Goal: Task Accomplishment & Management: Complete application form

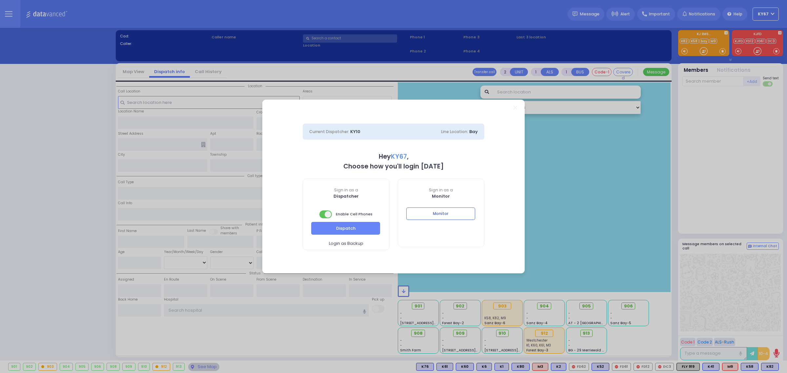
select select "9"
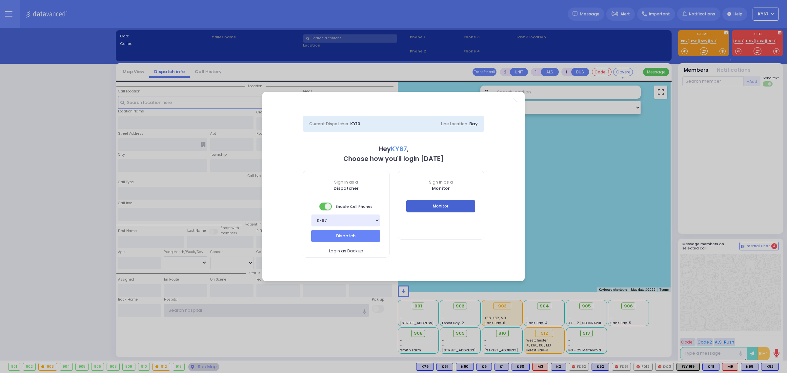
type input "Ky67"
click at [454, 206] on button "Monitor" at bounding box center [440, 206] width 69 height 12
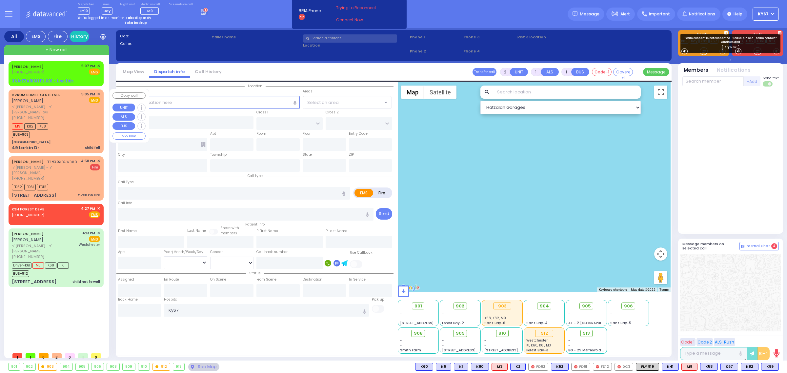
click at [69, 122] on div "M9 K82 K58 BUS-903" at bounding box center [56, 130] width 88 height 16
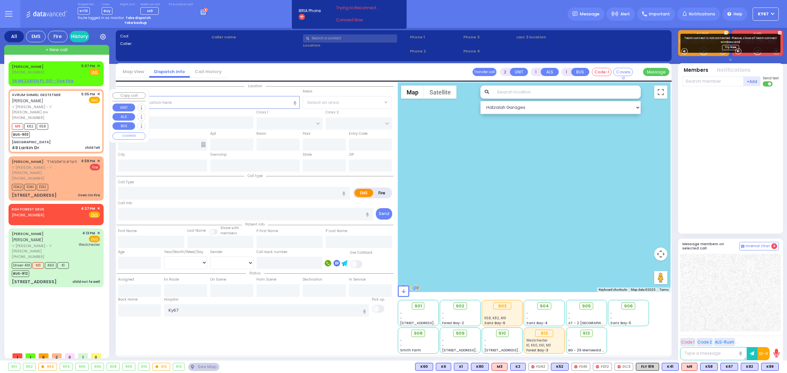
select select
type input "child fell"
radio input "true"
type input "[PERSON_NAME]"
type input "GESTETNER"
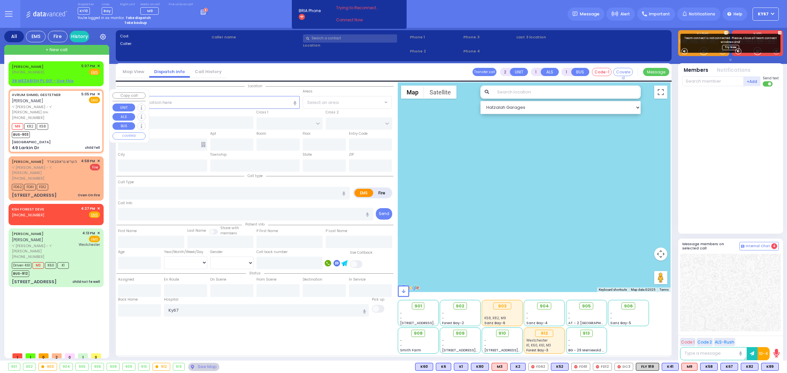
select select
type input "17:05"
type input "17:07"
select select "Hatzalah Garages"
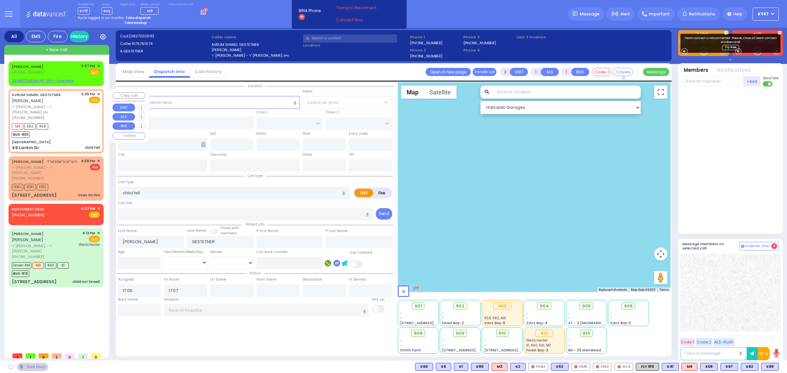
type input "[GEOGRAPHIC_DATA]"
type input "OLD COUNTRY RD"
type input "49 Larkin Dr"
type input "Monroe"
type input "[US_STATE]"
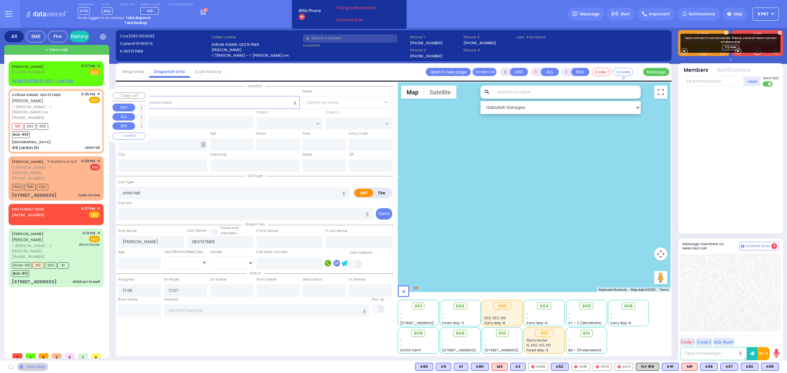
type input "10950"
select select "MONROE"
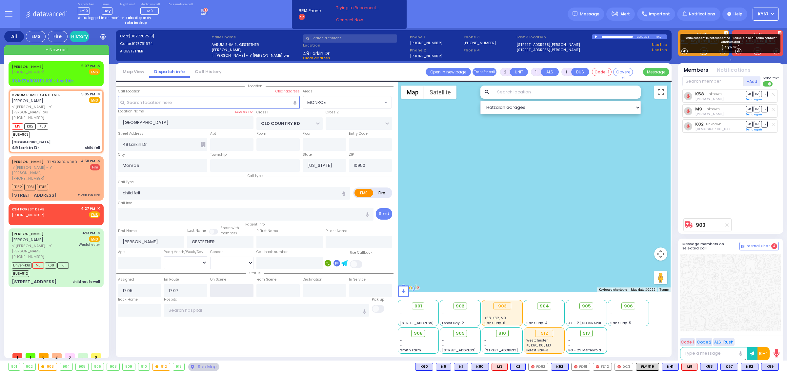
click at [225, 291] on input "text" at bounding box center [231, 290] width 43 height 12
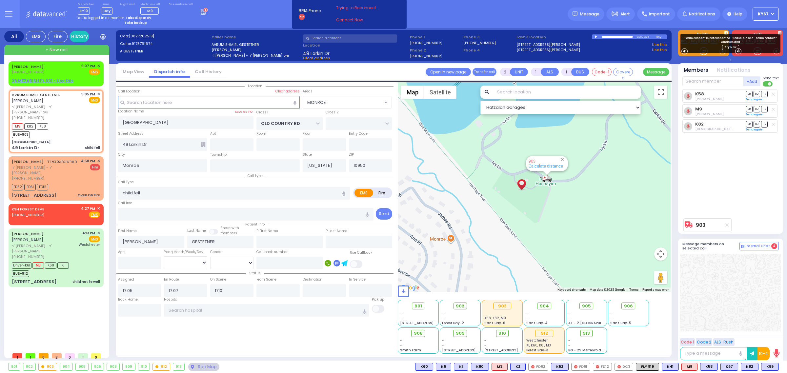
type input "17:10"
click at [227, 334] on div "Location All areas" at bounding box center [254, 217] width 277 height 271
click at [210, 312] on input "text" at bounding box center [266, 310] width 205 height 12
select select
radio input "true"
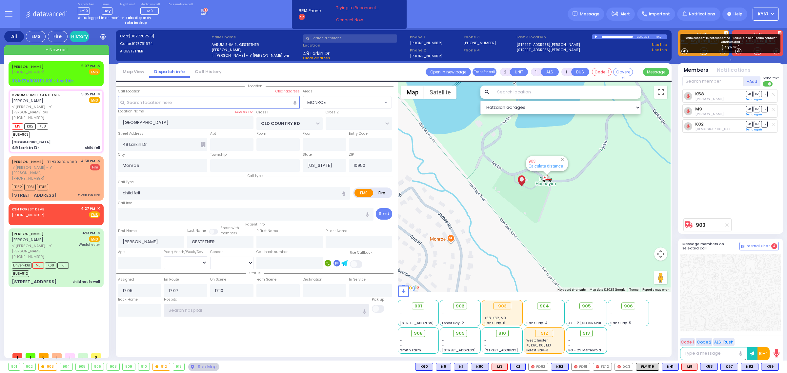
select select
select select "Hatzalah Garages"
type input "w"
select select "MONROE"
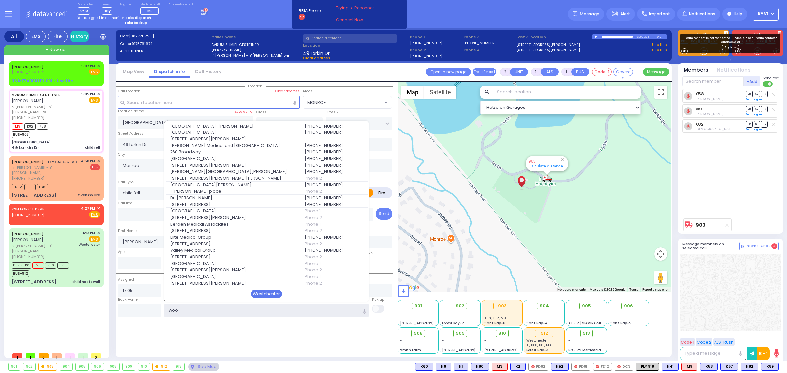
type input "woo"
click at [264, 295] on div "Westchester" at bounding box center [266, 294] width 31 height 9
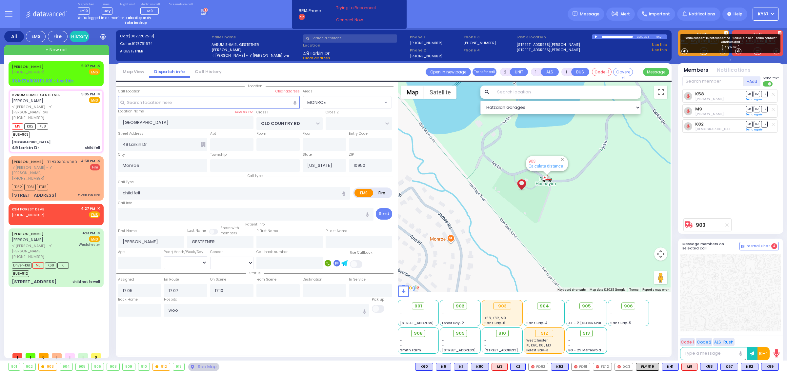
select select
radio input "true"
select select
type input "[GEOGRAPHIC_DATA]-[PERSON_NAME][GEOGRAPHIC_DATA]"
select select "Hatzalah Garages"
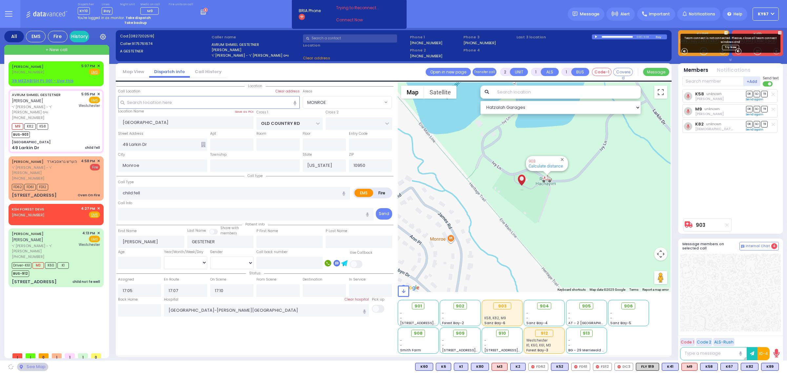
select select "MONROE"
click at [281, 332] on div "Location All areas" at bounding box center [254, 217] width 277 height 271
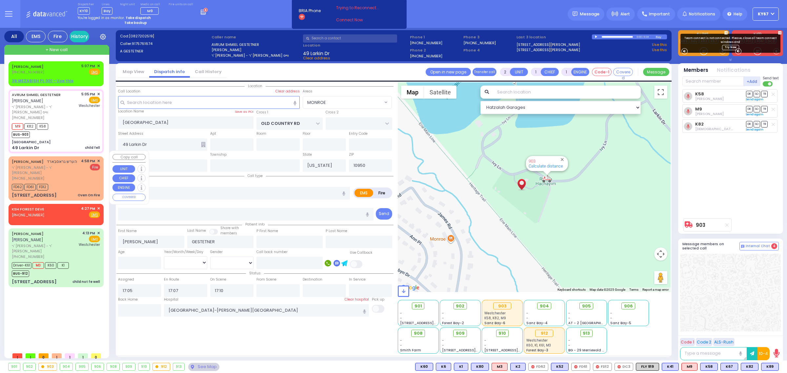
click at [99, 158] on span "✕" at bounding box center [98, 161] width 3 height 6
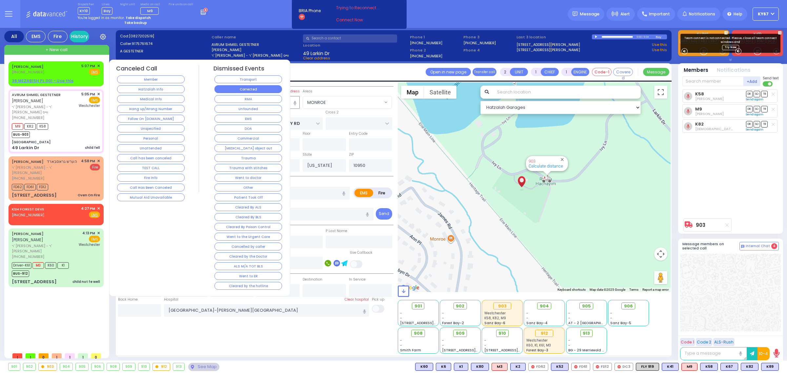
click at [258, 85] on button "Corrected" at bounding box center [248, 89] width 68 height 8
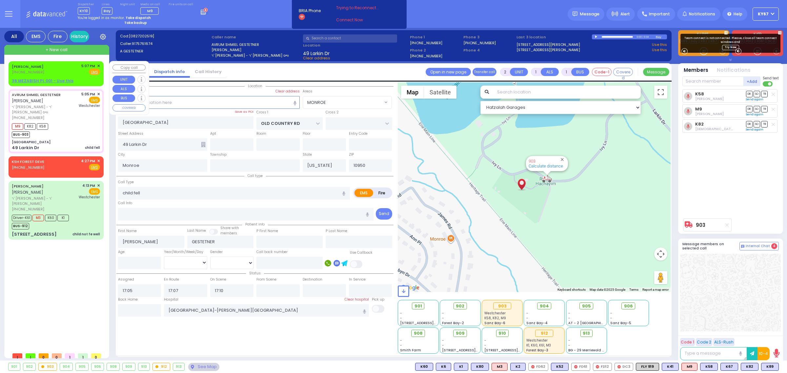
click at [51, 71] on div "[PERSON_NAME] [PHONE_NUMBER] 5:07 PM ✕ Fire EMS" at bounding box center [56, 69] width 88 height 12
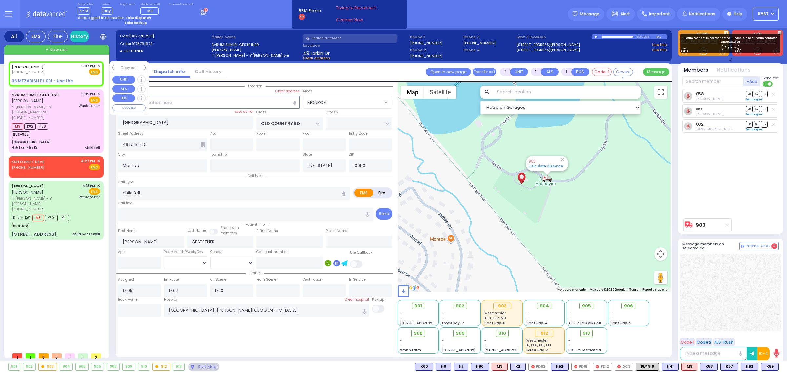
select select
radio input "true"
type input "[PERSON_NAME]"
select select
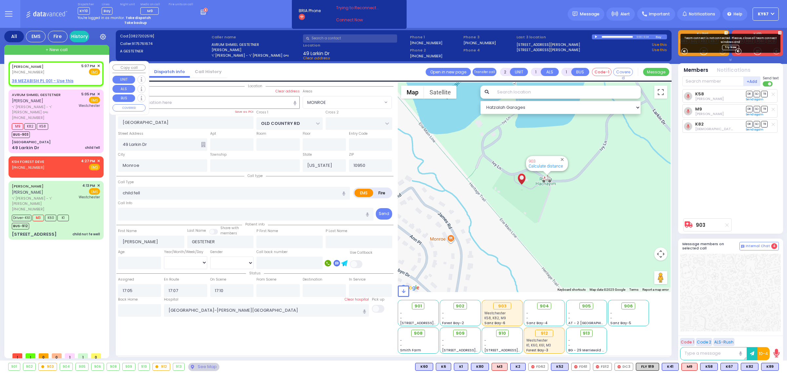
type input "17:07"
select select "Hatzalah Garages"
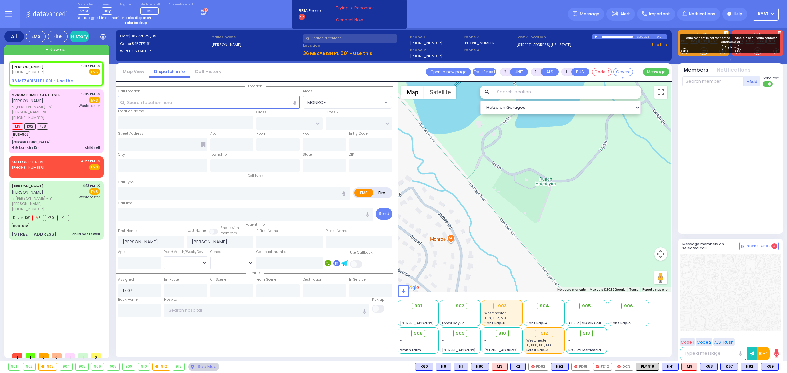
click at [596, 37] on div at bounding box center [597, 36] width 4 height 3
click at [98, 65] on span "✕" at bounding box center [98, 66] width 3 height 6
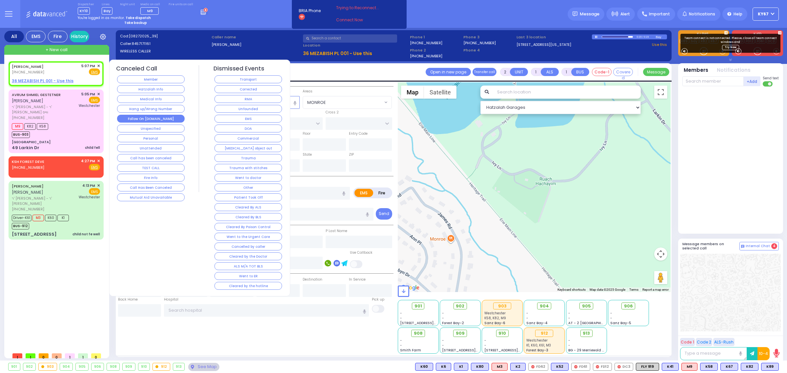
click at [166, 120] on button "Follow On [DOMAIN_NAME]" at bounding box center [151, 119] width 68 height 8
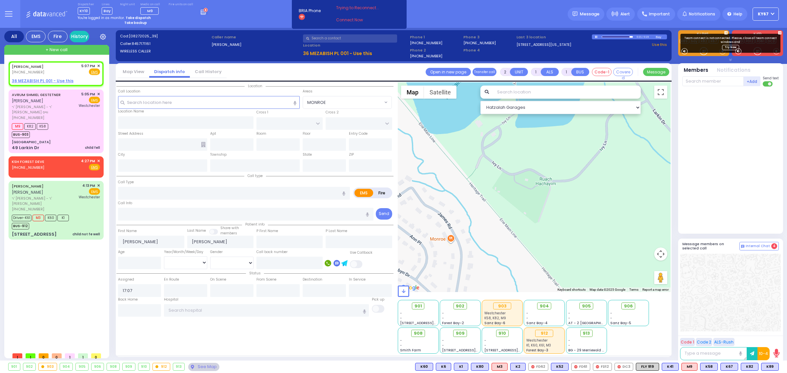
select select
radio input "true"
select select
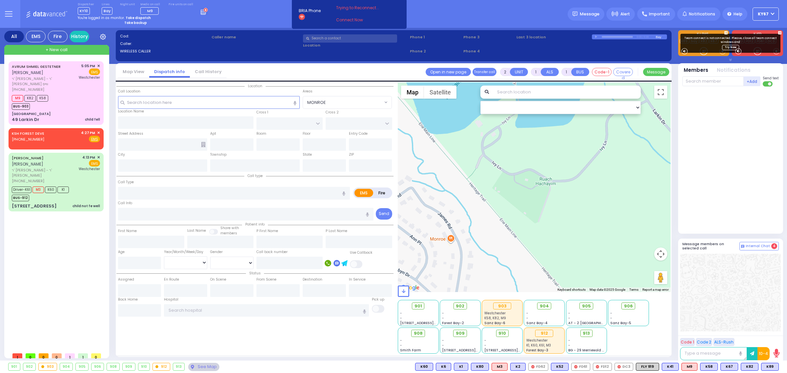
type input "6"
select select
type input "child not feeling well"
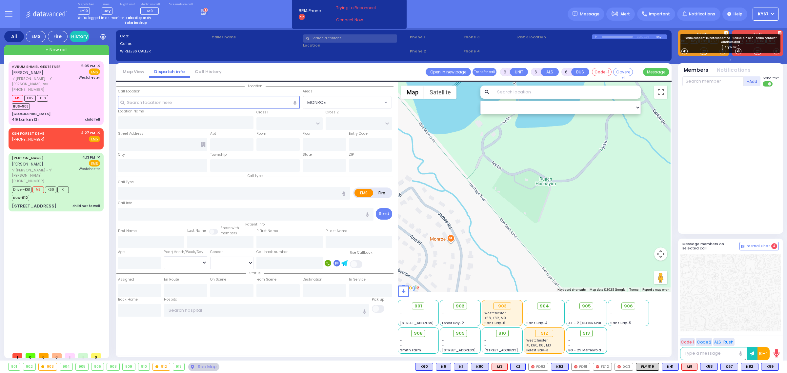
radio input "true"
type input "[PERSON_NAME]"
type input "WEISS"
type input "Yitzchuk"
type input "[PERSON_NAME]"
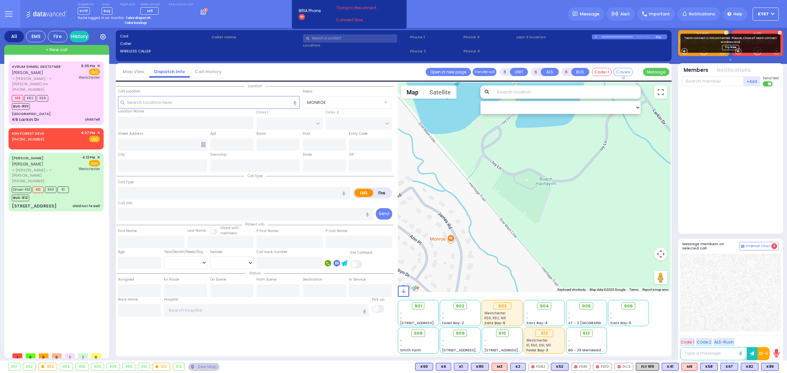
type input "4"
select select "Year"
select select "[DEMOGRAPHIC_DATA]"
type input "16:13"
type input "16:15"
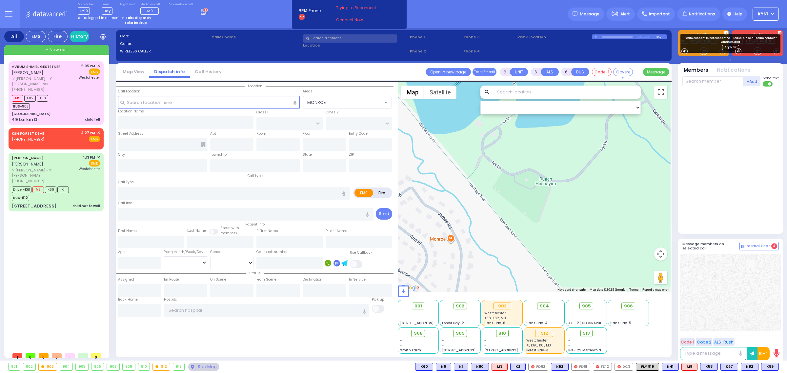
type input "16:22"
type input "16:40"
type input "[GEOGRAPHIC_DATA]-[PERSON_NAME][GEOGRAPHIC_DATA]"
type input "MOUNTAINVIEW DR"
type input "[GEOGRAPHIC_DATA]"
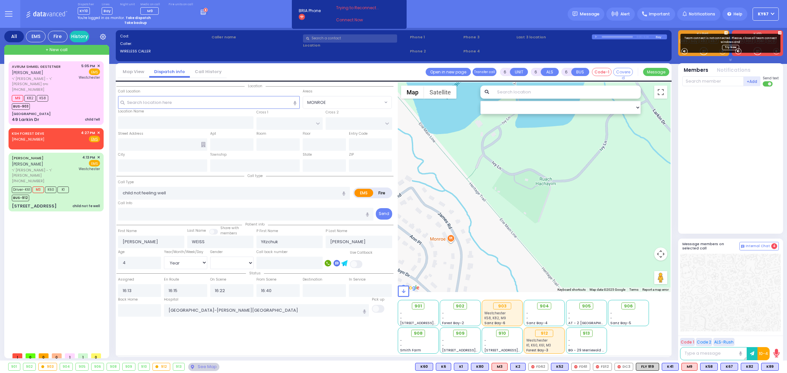
type input "[STREET_ADDRESS]"
type input "202"
type input "Monroe"
type input "[US_STATE]"
type input "10950"
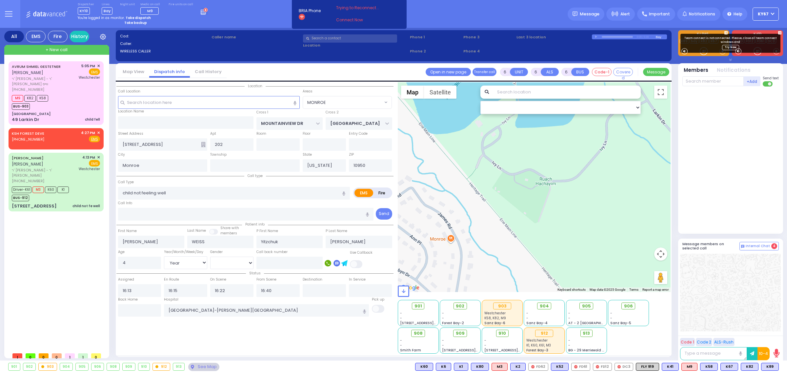
select select
radio input "true"
select select "Year"
select select "[DEMOGRAPHIC_DATA]"
select select "MONROE"
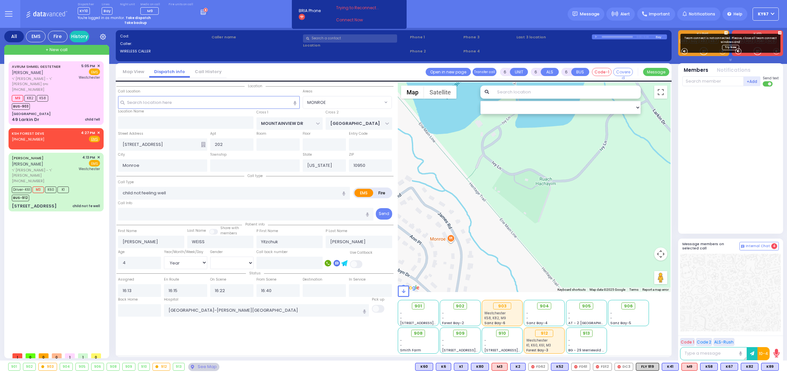
select select "Hatzalah Garages"
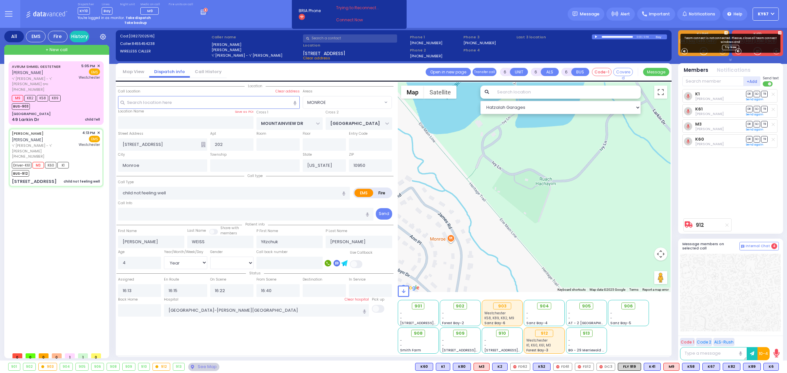
select select
radio input "true"
select select "Year"
select select "[DEMOGRAPHIC_DATA]"
radio input "true"
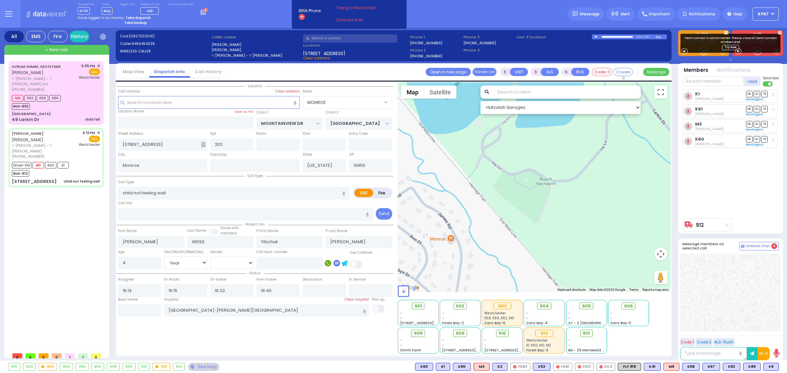
select select "Year"
select select "[DEMOGRAPHIC_DATA]"
type input "17:31"
select select "MONROE"
select select "Hatzalah Garages"
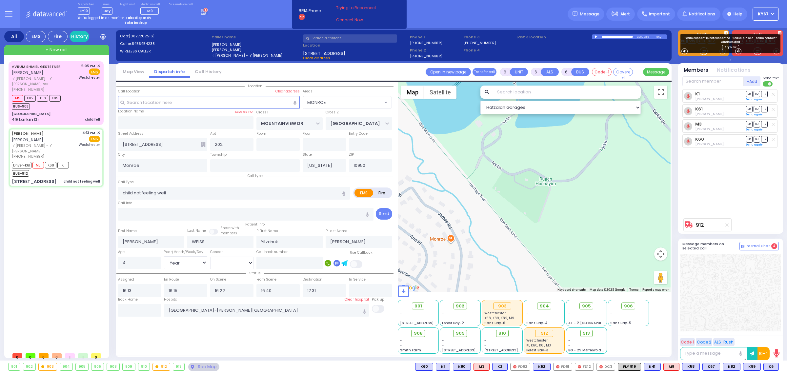
select select
radio input "true"
select select "Year"
select select "[DEMOGRAPHIC_DATA]"
select select "MONROE"
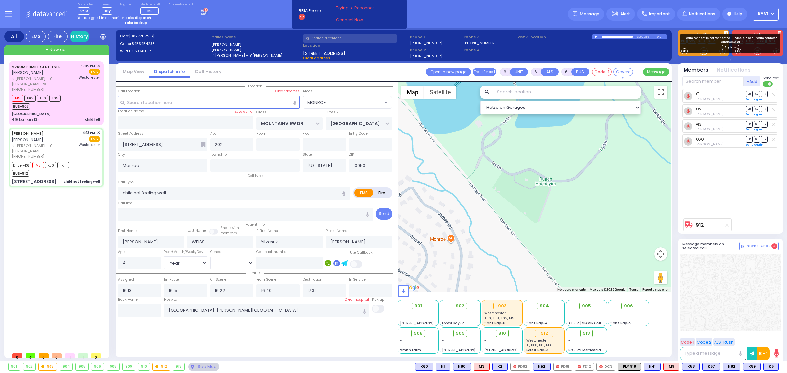
select select "Hatzalah Garages"
select select
radio input "true"
select select "Year"
select select "[DEMOGRAPHIC_DATA]"
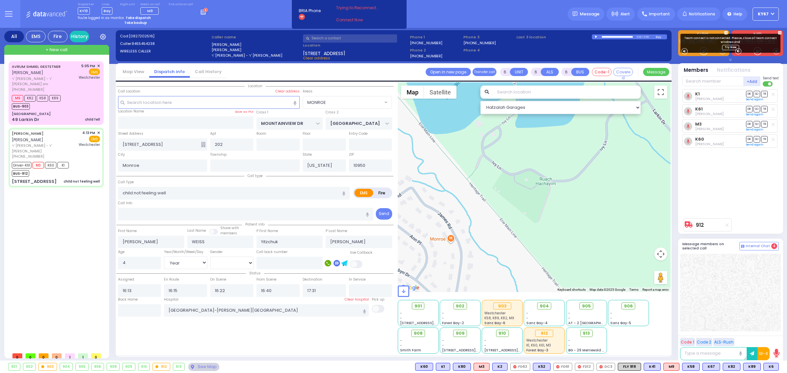
select select "MONROE"
select select "Hatzalah Garages"
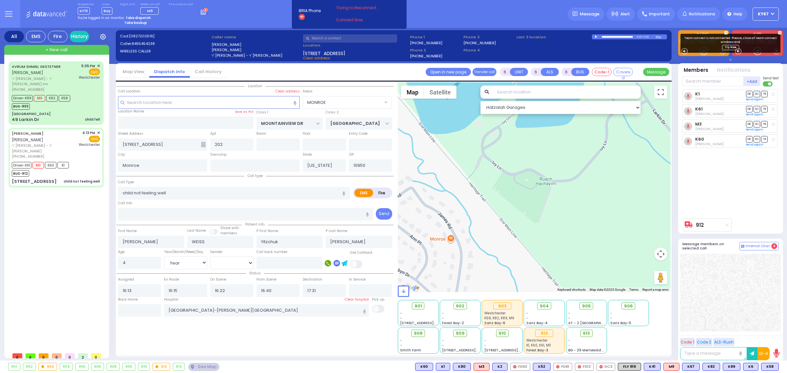
select select
radio input "true"
select select "Year"
select select "[DEMOGRAPHIC_DATA]"
select select "MONROE"
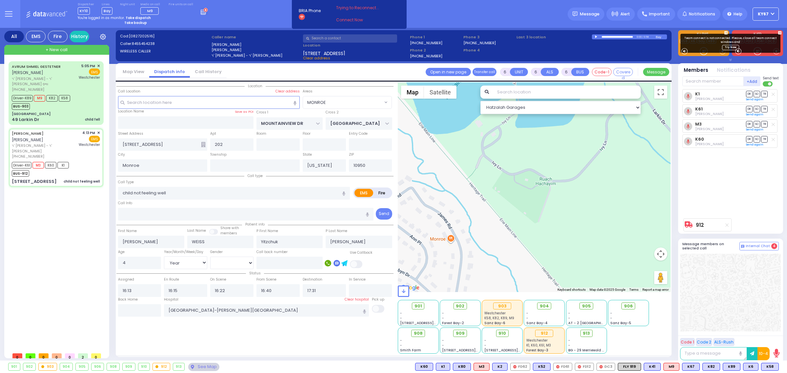
select select "Hatzalah Garages"
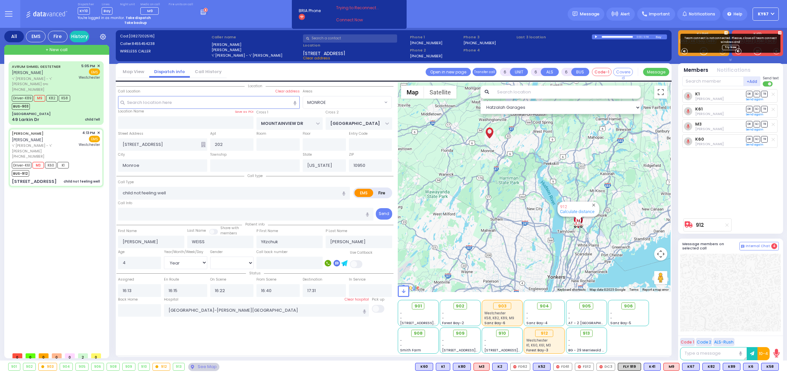
select select
radio input "true"
select select "Year"
select select "[DEMOGRAPHIC_DATA]"
select select "MONROE"
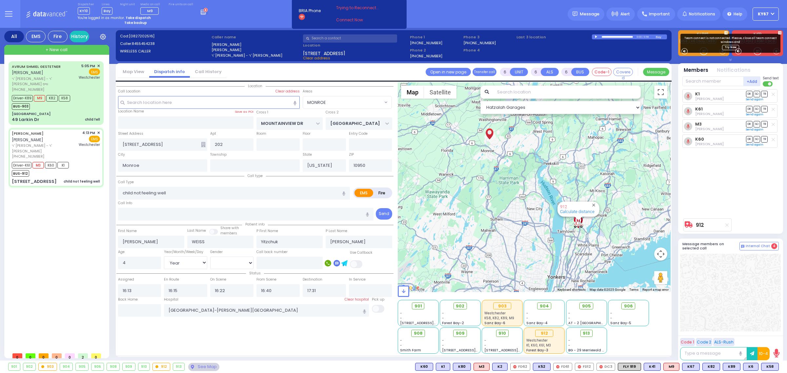
select select "Hatzalah Garages"
select select
radio input "true"
select select "Year"
select select "[DEMOGRAPHIC_DATA]"
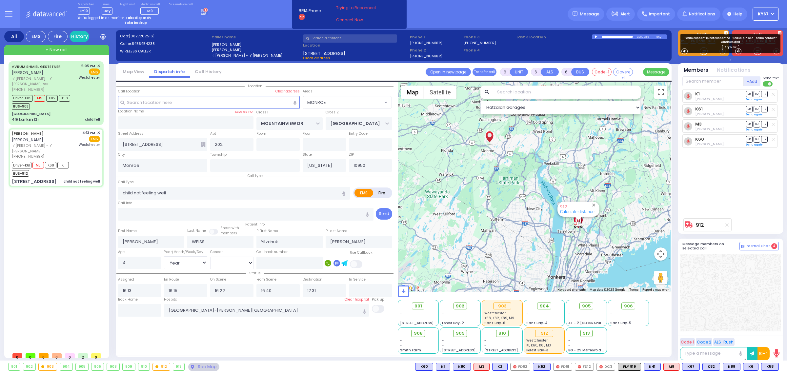
radio input "true"
select select "Year"
select select "[DEMOGRAPHIC_DATA]"
radio input "true"
select select "Year"
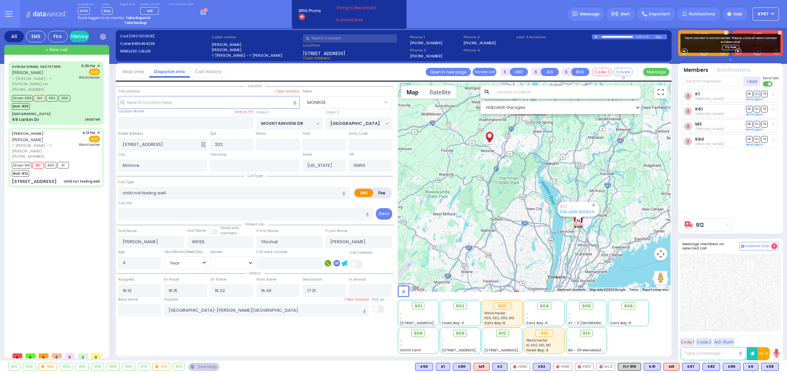
select select "[DEMOGRAPHIC_DATA]"
select select "MONROE"
select select "Hatzalah Garages"
select select
radio input "true"
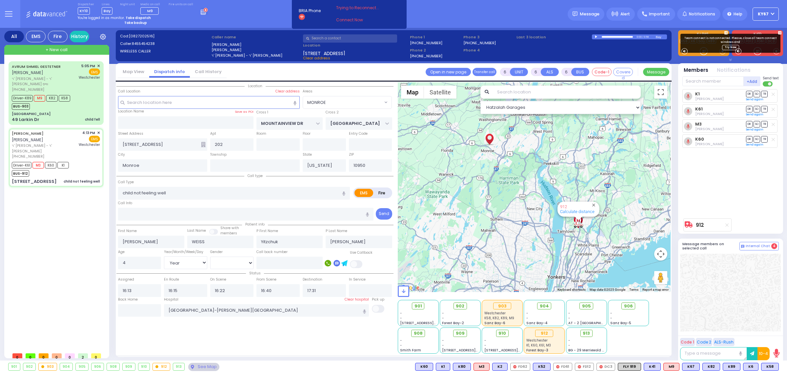
select select "Year"
select select "[DEMOGRAPHIC_DATA]"
type input "17:40"
select select "Hatzalah Garages"
radio input "true"
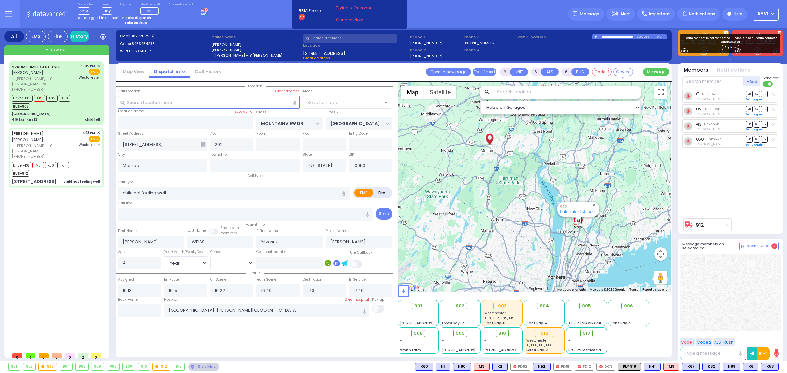
select select "Year"
select select "[DEMOGRAPHIC_DATA]"
select select "MONROE"
select select "Hatzalah Garages"
select select
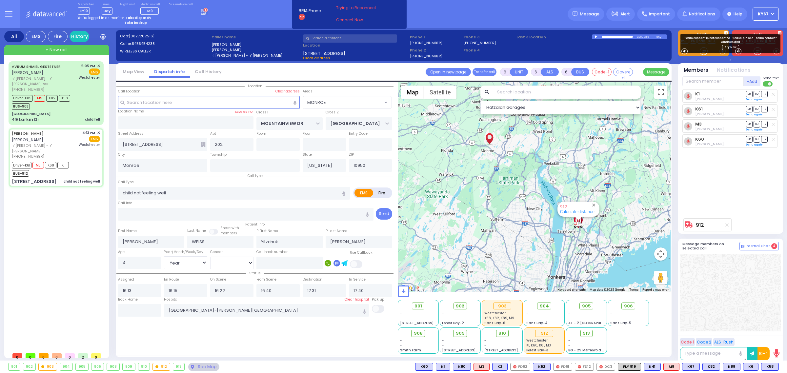
radio input "true"
select select "Year"
select select "[DEMOGRAPHIC_DATA]"
select select "Hatzalah Garages"
select select "MONROE"
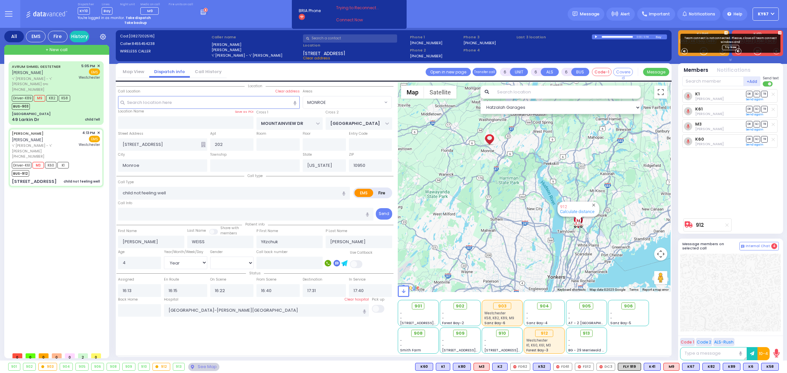
select select
radio input "true"
select select "Year"
select select "[DEMOGRAPHIC_DATA]"
radio input "true"
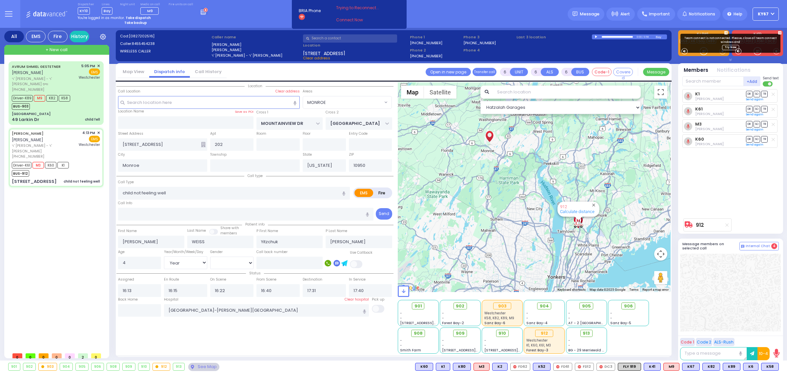
select select "Year"
select select "[DEMOGRAPHIC_DATA]"
select select "MONROE"
select select "Hatzalah Garages"
select select
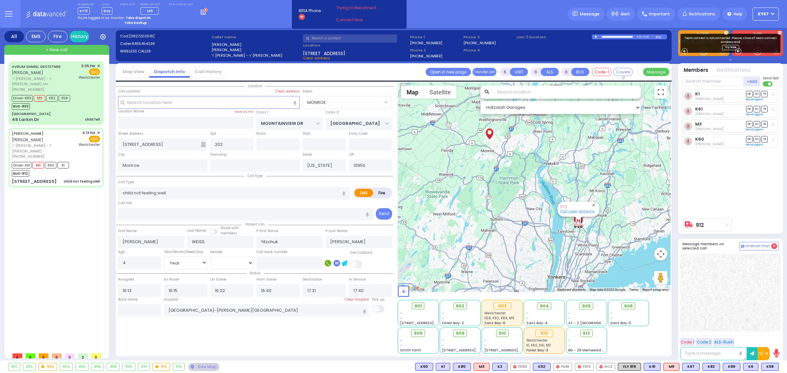
radio input "true"
select select "Year"
select select "[DEMOGRAPHIC_DATA]"
select select "MONROE"
select select "Hatzalah Garages"
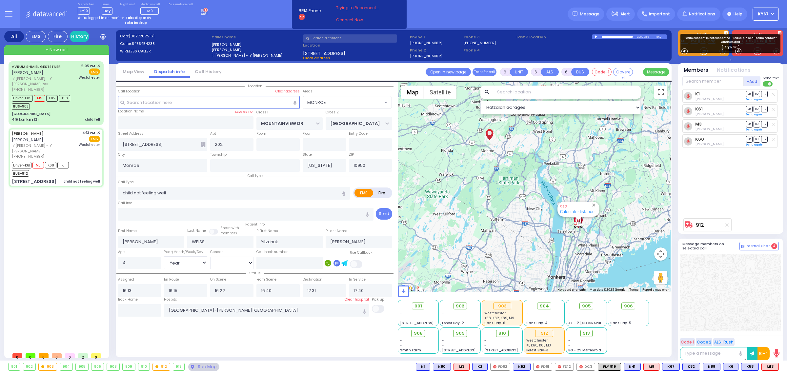
select select
radio input "true"
select select "Year"
select select "[DEMOGRAPHIC_DATA]"
radio input "true"
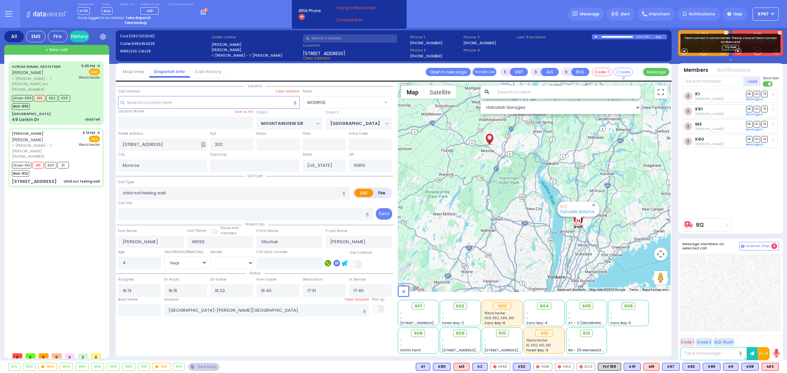
select select "Year"
select select "[DEMOGRAPHIC_DATA]"
radio input "true"
select select "Year"
select select "[DEMOGRAPHIC_DATA]"
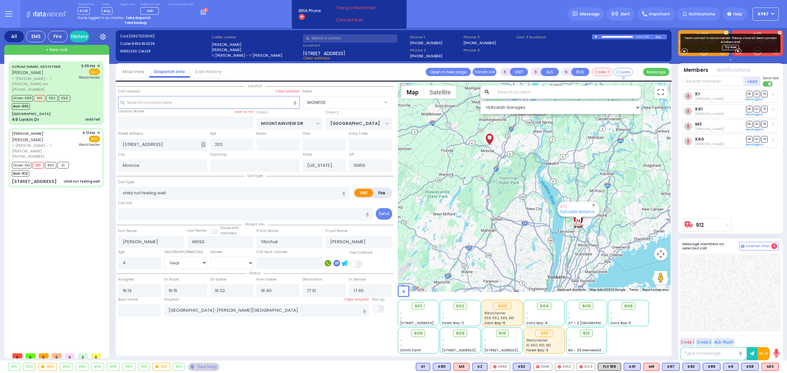
radio input "true"
select select "Year"
select select "[DEMOGRAPHIC_DATA]"
select select "MONROE"
select select "Hatzalah Garages"
